Goal: Navigation & Orientation: Go to known website

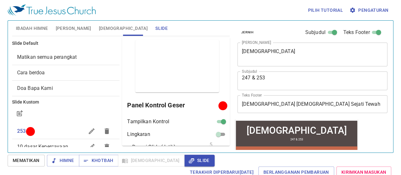
scroll to position [21, 0]
